Goal: Task Accomplishment & Management: Manage account settings

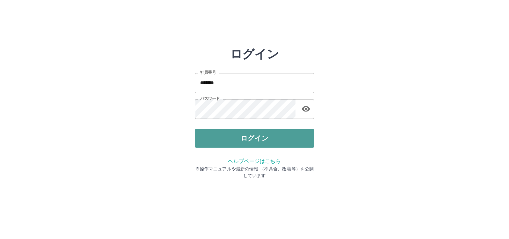
click at [252, 140] on button "ログイン" at bounding box center [254, 138] width 119 height 19
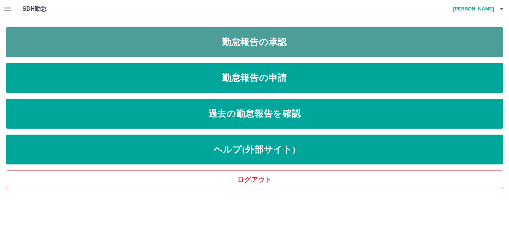
click at [198, 48] on link "勤怠報告の承認" at bounding box center [254, 42] width 497 height 30
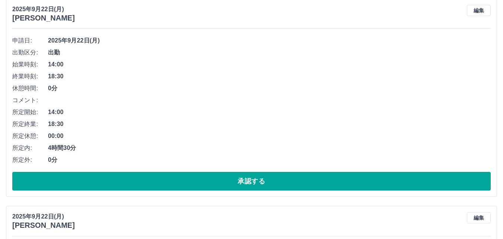
scroll to position [298, 0]
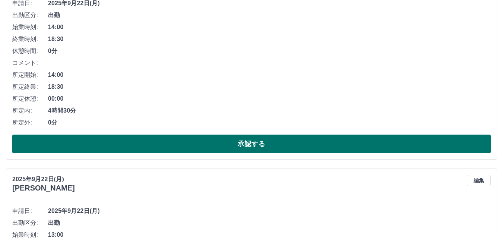
click at [206, 142] on button "承認する" at bounding box center [251, 143] width 478 height 19
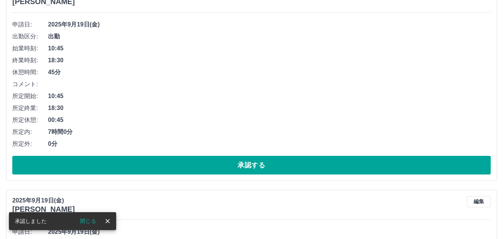
scroll to position [277, 0]
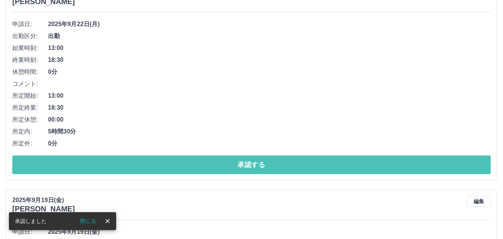
click at [228, 166] on button "承認する" at bounding box center [251, 164] width 478 height 19
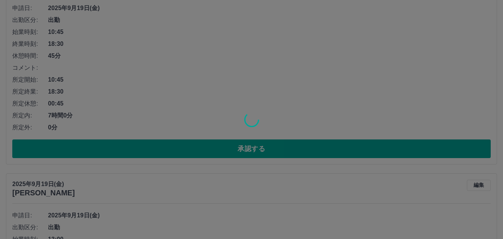
scroll to position [293, 0]
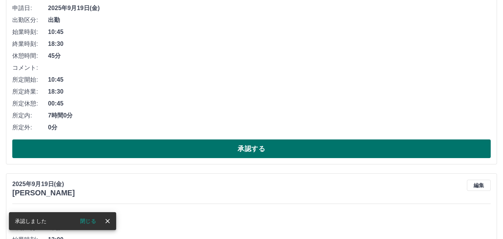
click at [230, 153] on button "承認する" at bounding box center [251, 148] width 478 height 19
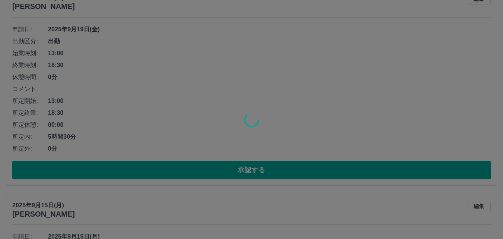
scroll to position [272, 0]
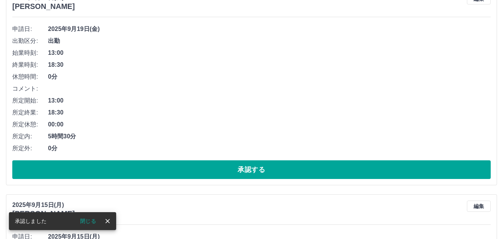
click at [245, 167] on button "承認する" at bounding box center [251, 169] width 478 height 19
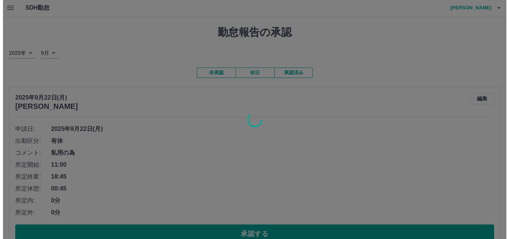
scroll to position [0, 0]
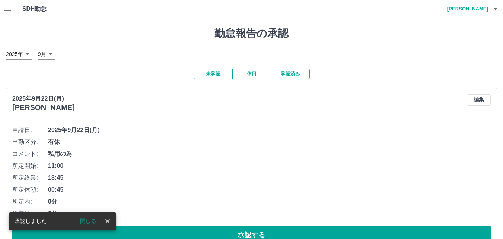
click at [251, 76] on button "休日" at bounding box center [251, 74] width 39 height 10
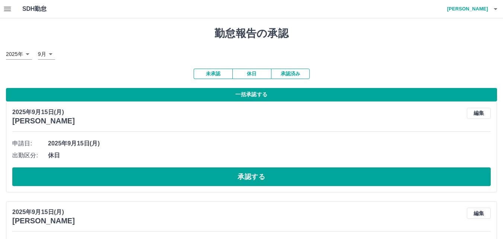
click at [252, 96] on button "一括承認する" at bounding box center [251, 94] width 491 height 13
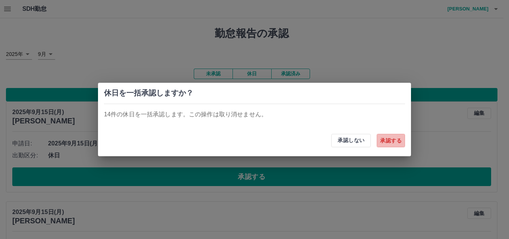
click at [398, 140] on button "承認する" at bounding box center [390, 140] width 28 height 13
